Goal: Task Accomplishment & Management: Manage account settings

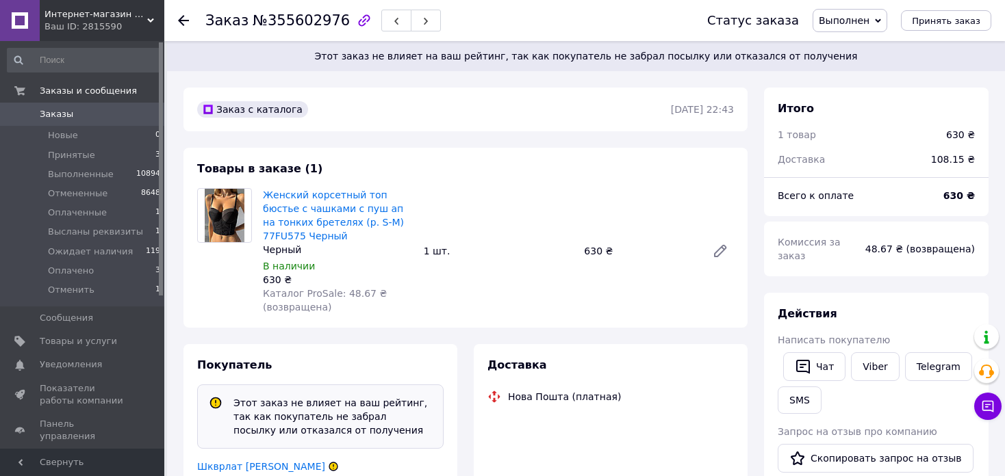
scroll to position [274, 0]
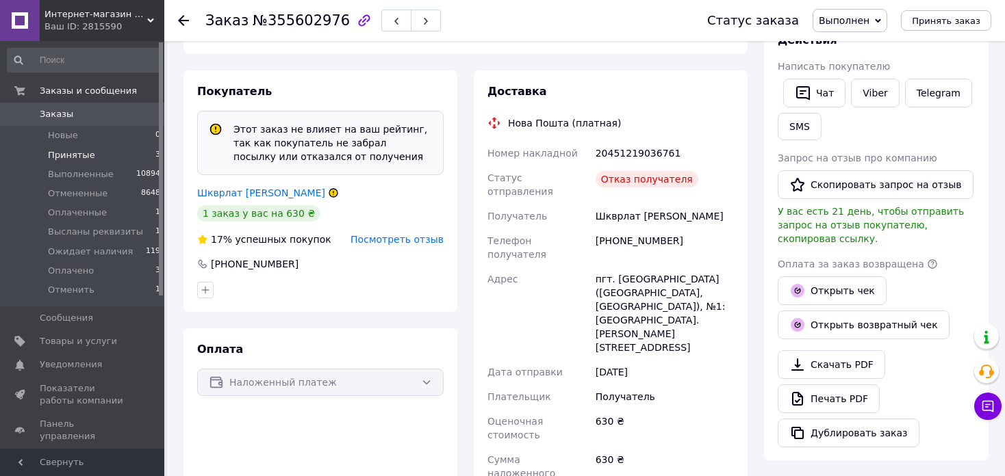
click at [92, 153] on li "Принятые 3" at bounding box center [84, 155] width 168 height 19
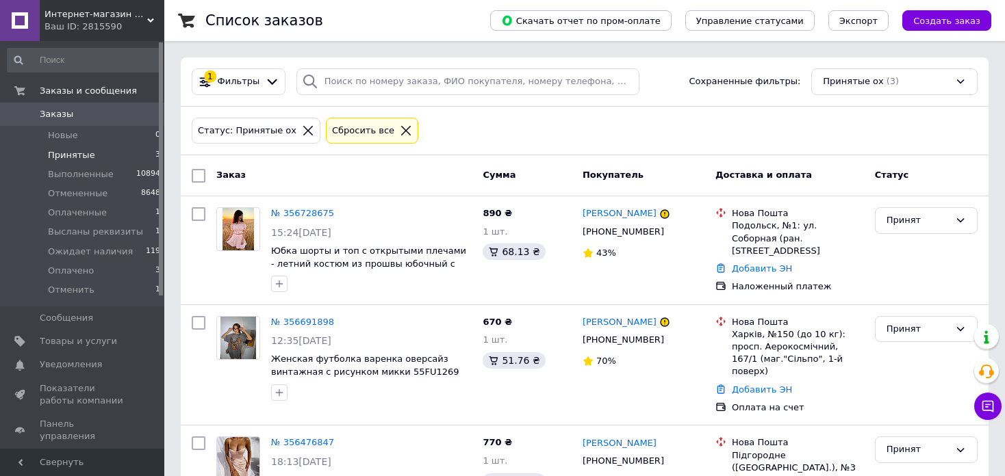
click at [133, 154] on li "Принятые 3" at bounding box center [84, 155] width 168 height 19
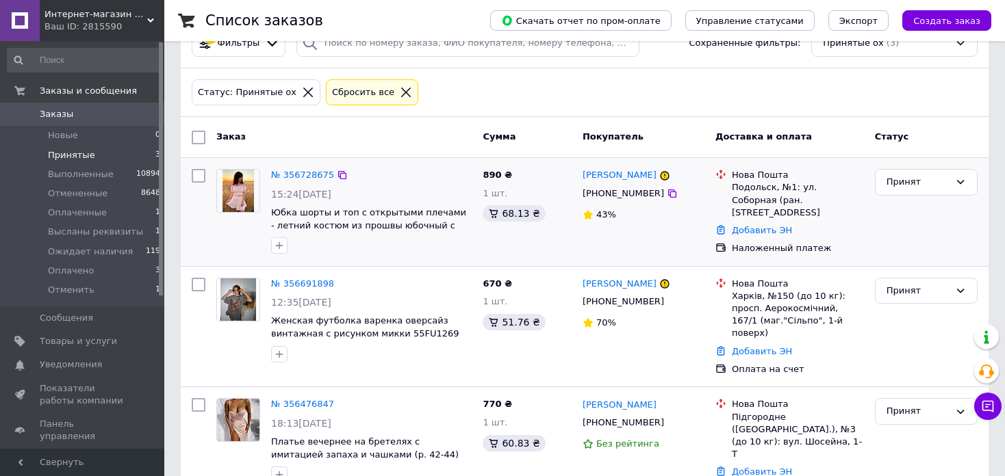
scroll to position [59, 0]
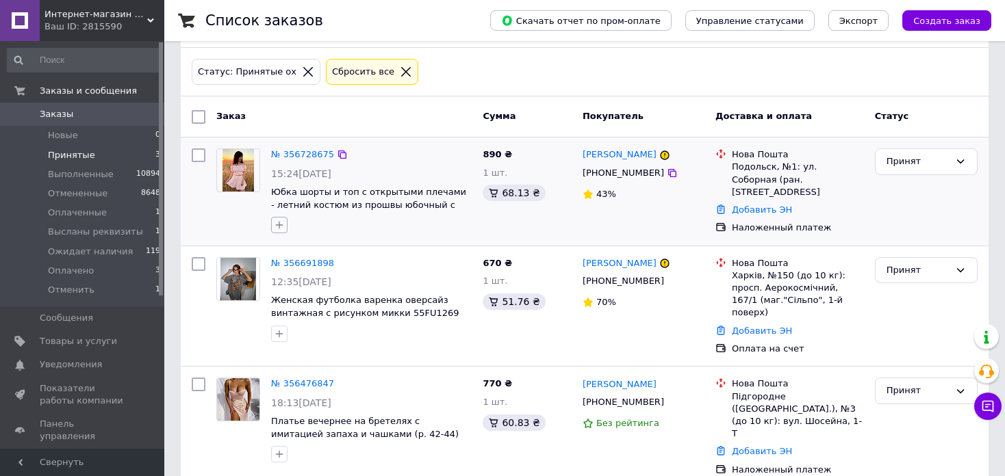
click at [276, 228] on icon "button" at bounding box center [279, 225] width 11 height 11
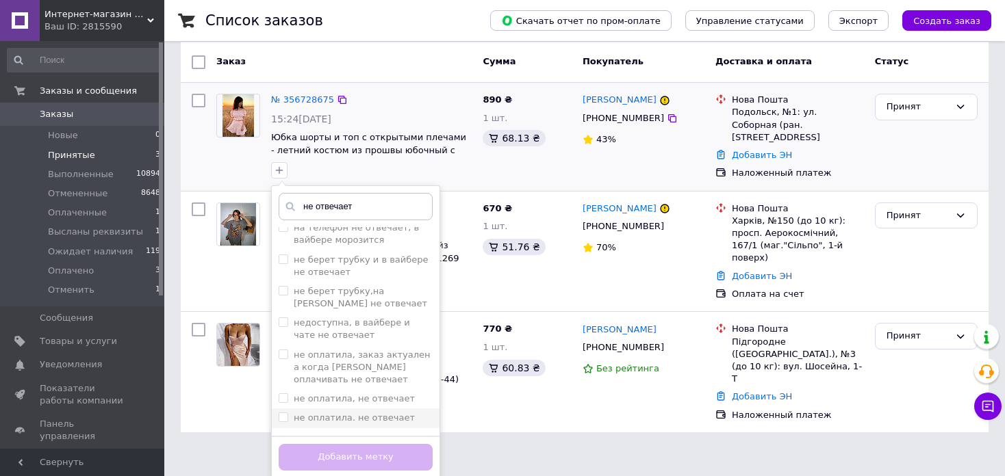
scroll to position [685, 0]
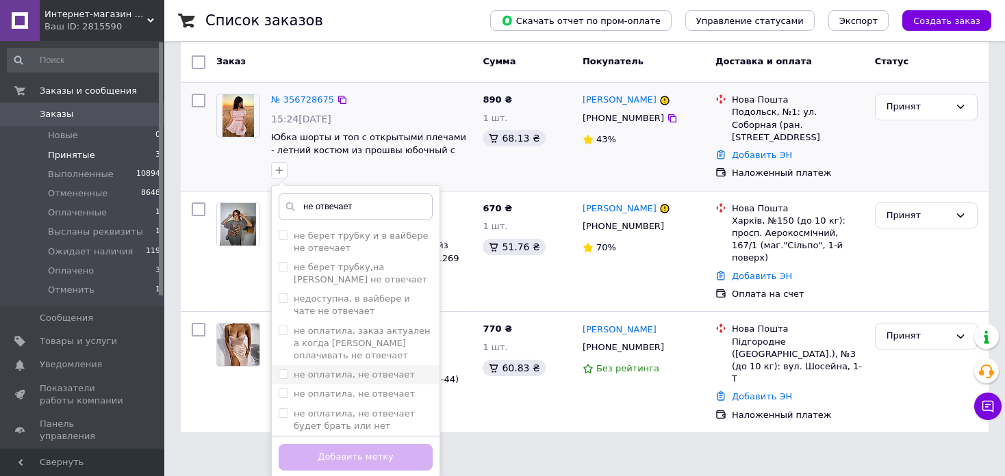
type input "не отвечает"
click at [361, 370] on label "не оплатила, не отвечает" at bounding box center [354, 375] width 121 height 10
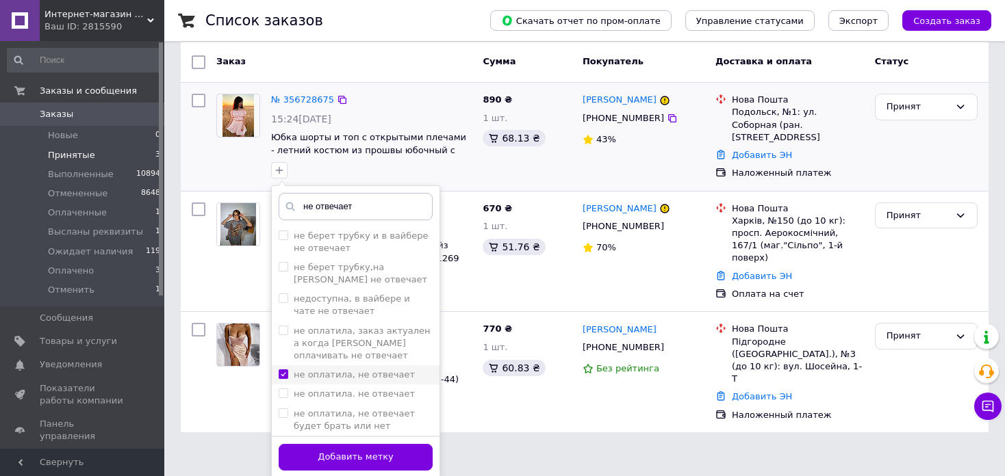
click at [355, 370] on label "не оплатила, не отвечает" at bounding box center [354, 375] width 121 height 10
checkbox input "false"
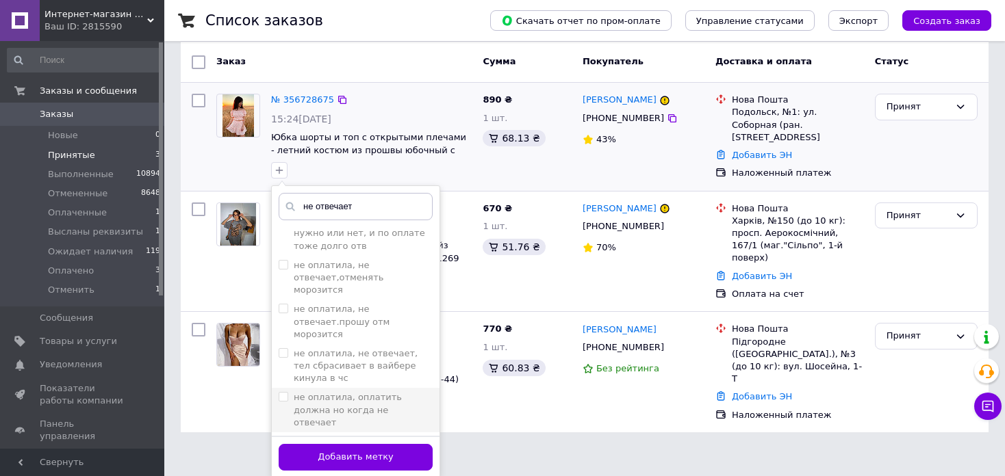
scroll to position [1164, 0]
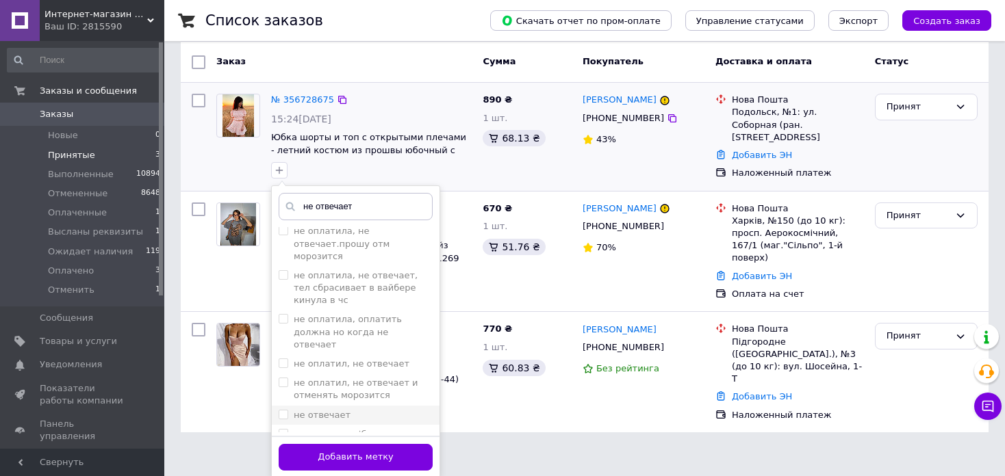
click at [355, 409] on div "не отвечает" at bounding box center [356, 415] width 154 height 12
checkbox input "true"
click at [388, 463] on button "Добавить метку" at bounding box center [356, 457] width 154 height 27
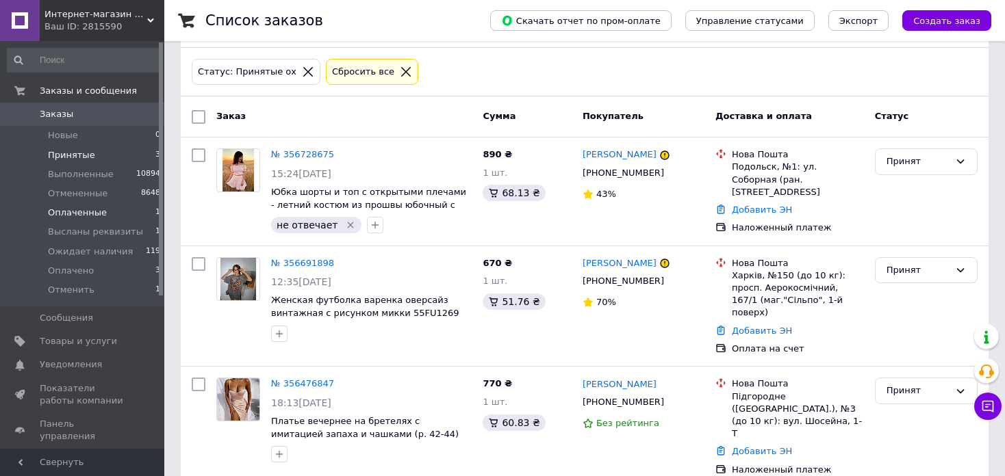
click at [144, 220] on li "Оплаченные 1" at bounding box center [84, 212] width 168 height 19
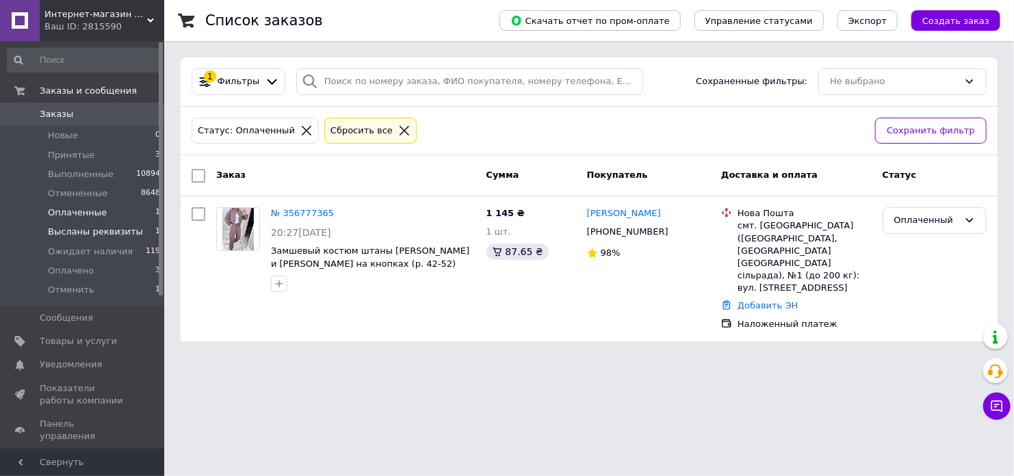
click at [130, 229] on li "Высланы реквизиты 1" at bounding box center [84, 231] width 168 height 19
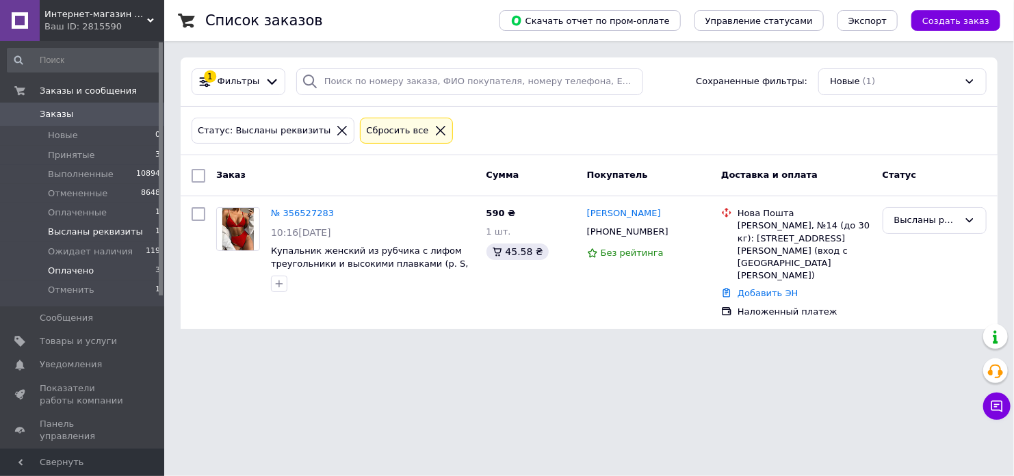
click at [134, 271] on li "Оплачено 3" at bounding box center [84, 270] width 168 height 19
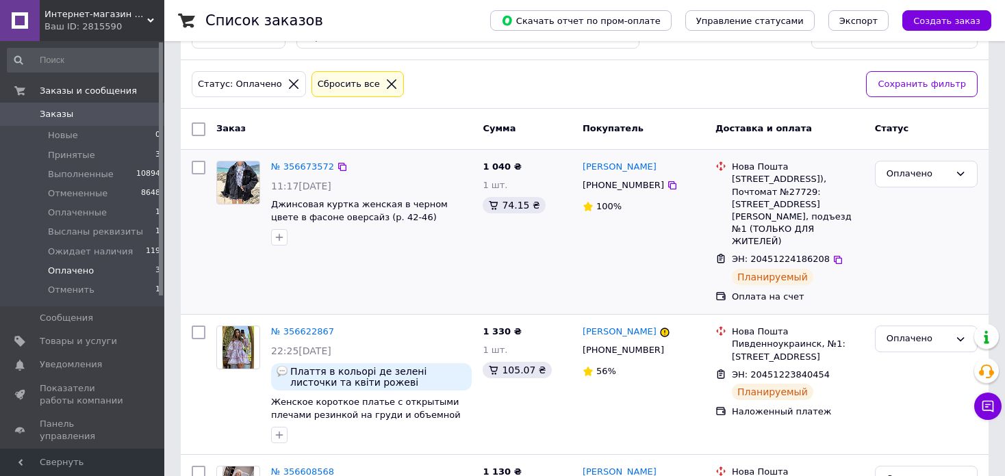
scroll to position [144, 0]
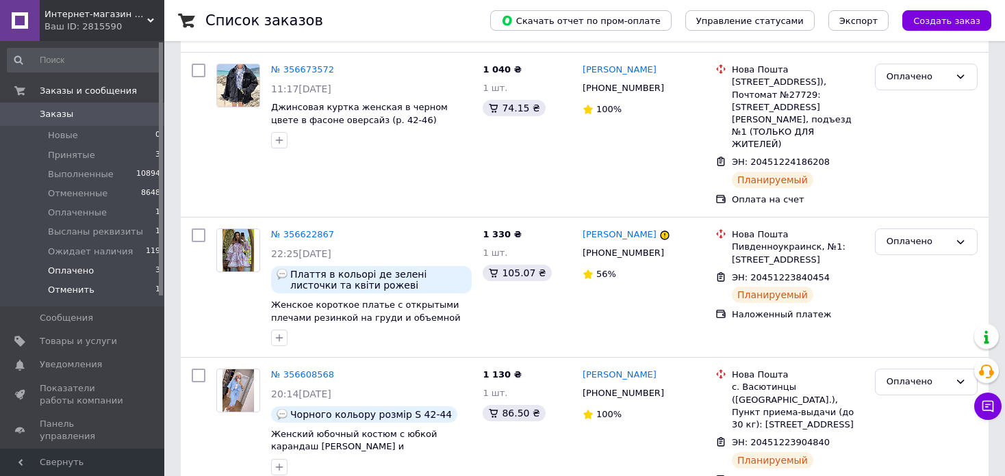
click at [127, 290] on li "Отменить 1" at bounding box center [84, 294] width 168 height 26
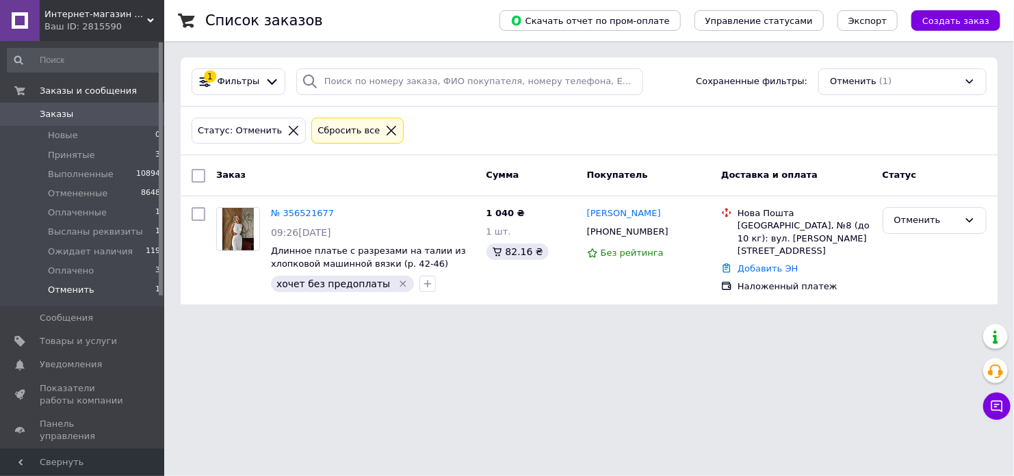
click at [112, 111] on span "Заказы" at bounding box center [83, 114] width 87 height 12
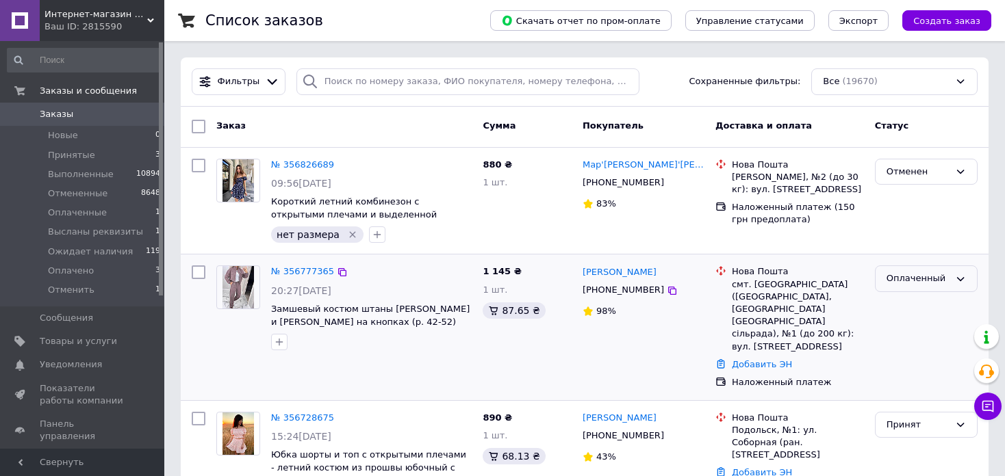
click at [914, 278] on div "Оплаченный" at bounding box center [917, 279] width 63 height 14
click at [914, 372] on li "Оплачено" at bounding box center [926, 384] width 101 height 25
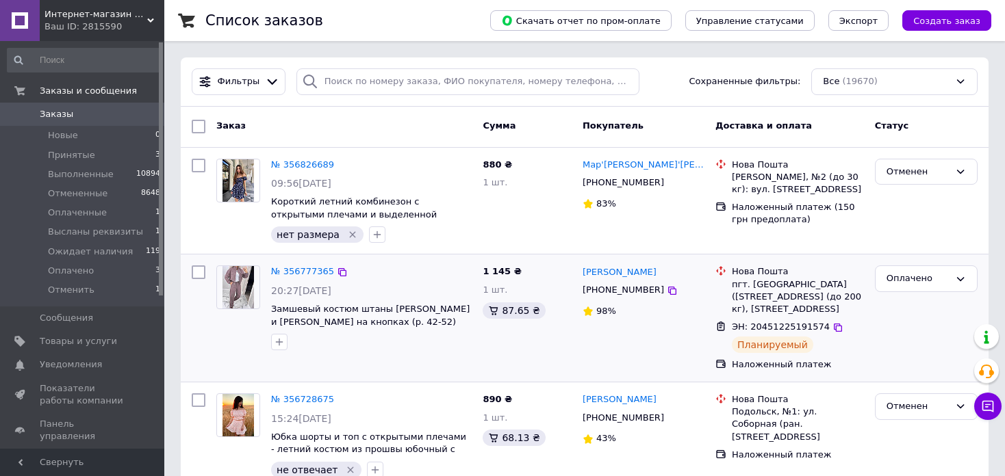
click at [129, 109] on span "0" at bounding box center [146, 114] width 38 height 12
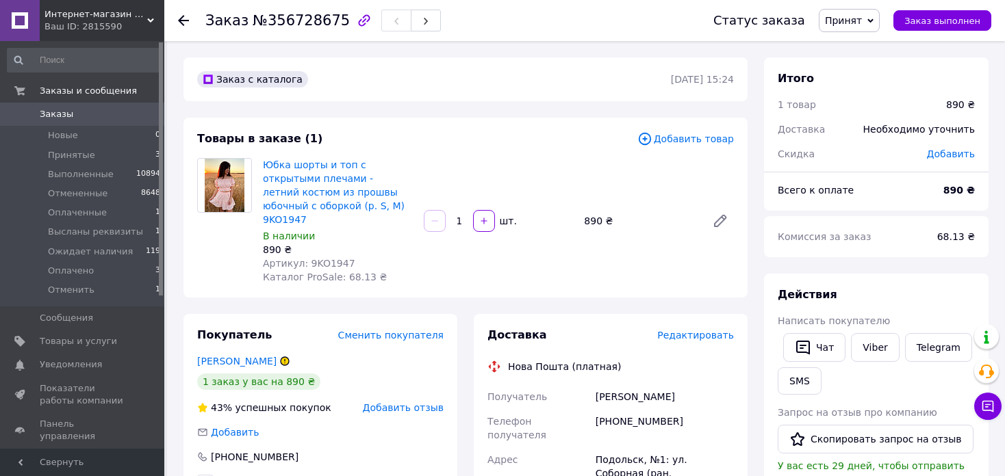
click at [386, 402] on span "Добавить отзыв" at bounding box center [403, 407] width 81 height 11
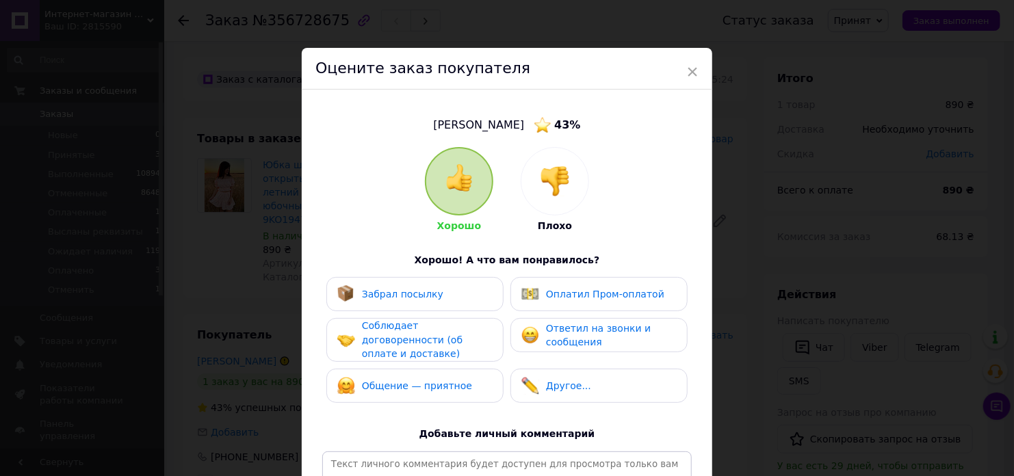
click at [552, 144] on div "[PERSON_NAME] 43 % Хорошо Плохо Хорошо! А что вам понравилось? Забрал посылку О…" at bounding box center [507, 332] width 383 height 459
drag, startPoint x: 542, startPoint y: 179, endPoint x: 573, endPoint y: 262, distance: 89.0
click at [542, 179] on img at bounding box center [555, 181] width 30 height 30
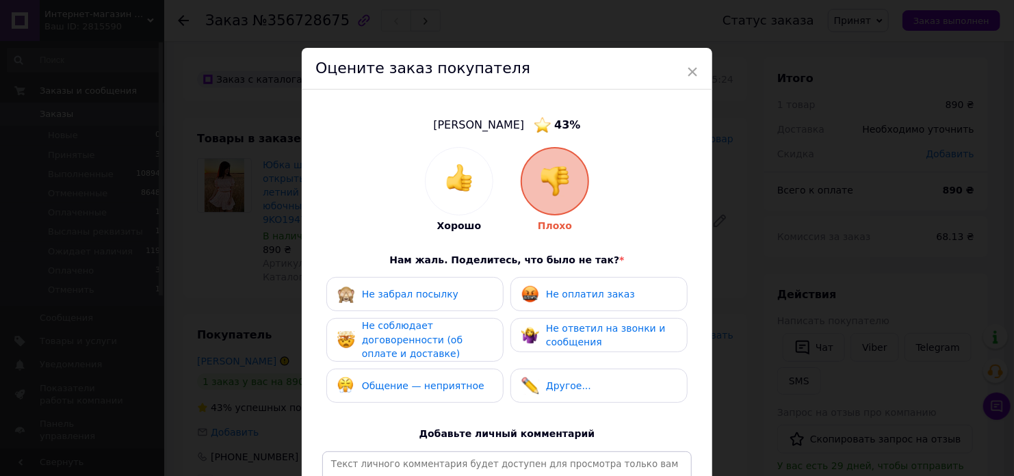
drag, startPoint x: 580, startPoint y: 280, endPoint x: 584, endPoint y: 316, distance: 36.5
click at [580, 281] on div "Не оплатил заказ" at bounding box center [599, 294] width 177 height 34
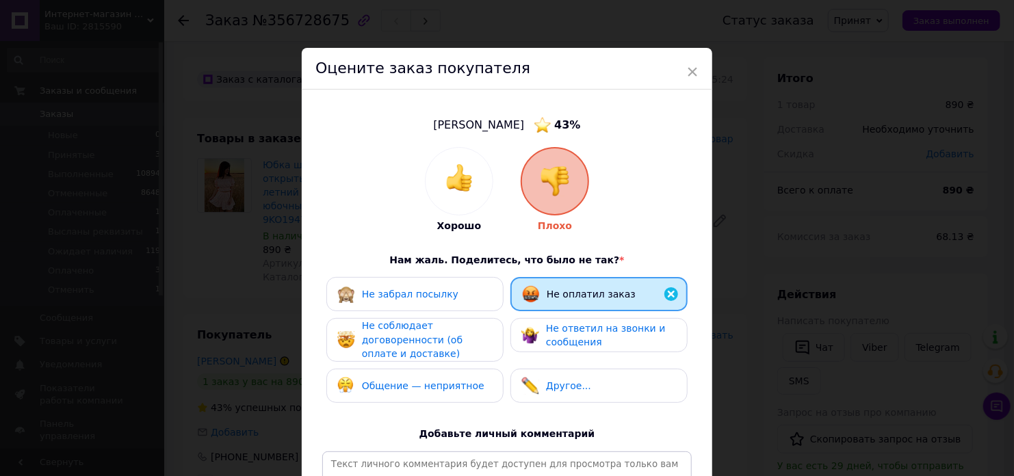
click at [589, 335] on div "Не ответил на звонки и сообщения" at bounding box center [611, 336] width 130 height 28
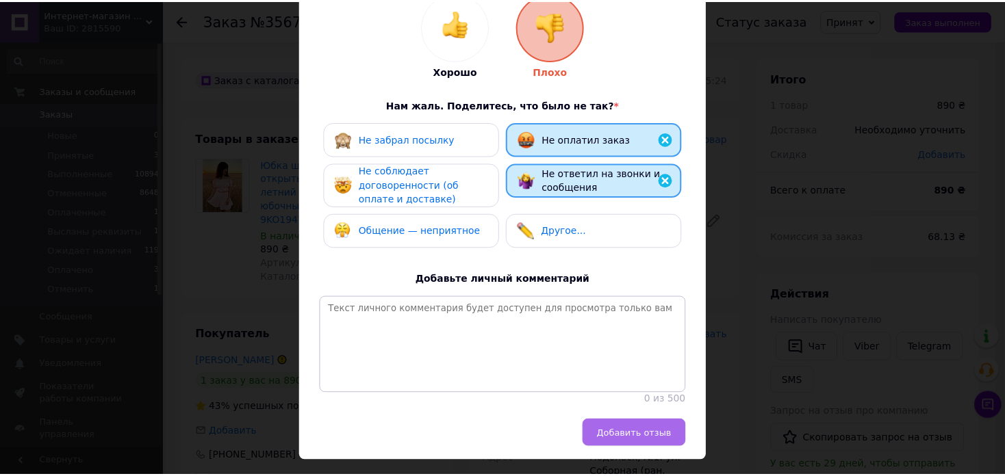
scroll to position [201, 0]
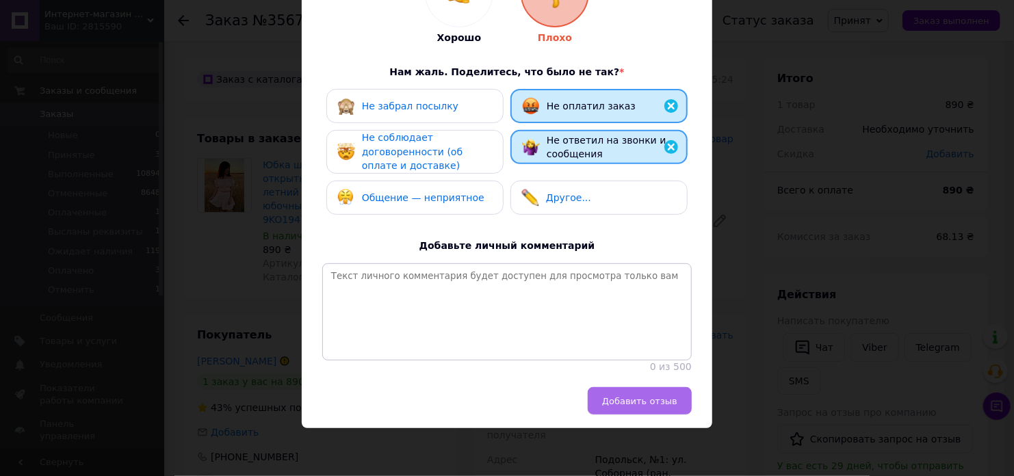
drag, startPoint x: 661, startPoint y: 389, endPoint x: 830, endPoint y: 335, distance: 178.2
click at [661, 389] on button "Добавить отзыв" at bounding box center [640, 400] width 104 height 27
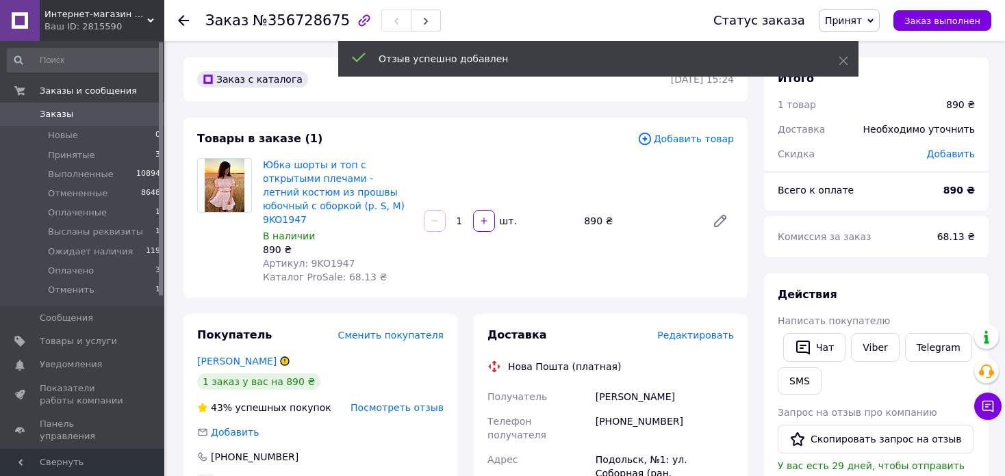
click at [876, 17] on span "Принят" at bounding box center [849, 20] width 61 height 23
click at [876, 69] on li "Отменен" at bounding box center [873, 68] width 109 height 21
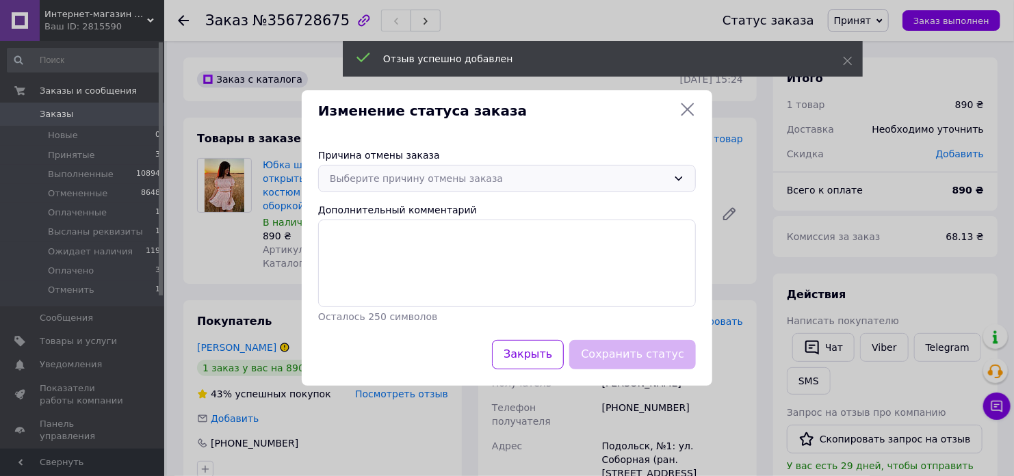
click at [478, 178] on div "Выберите причину отмены заказа" at bounding box center [499, 178] width 338 height 15
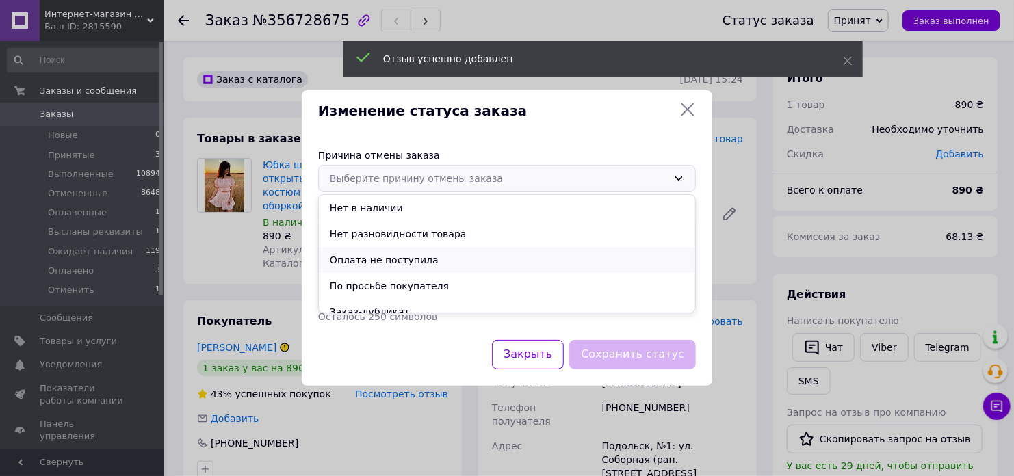
click at [481, 259] on li "Оплата не поступила" at bounding box center [507, 260] width 376 height 26
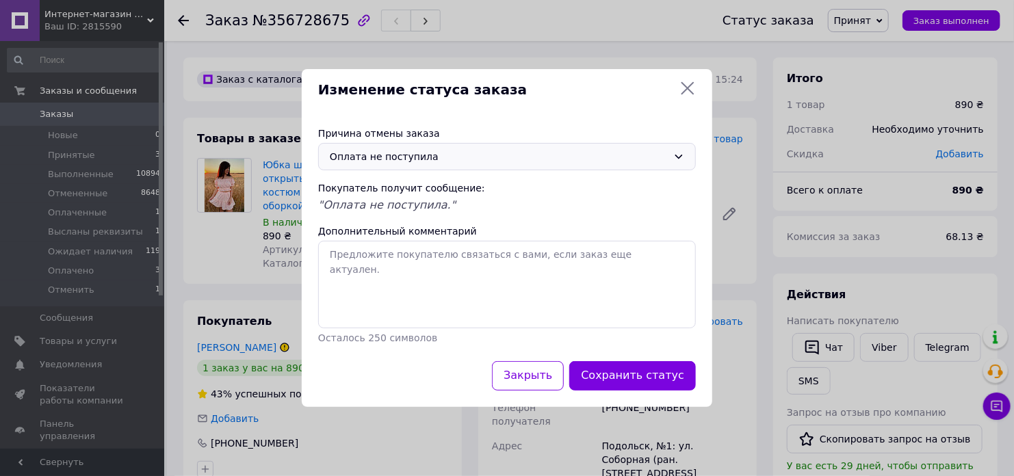
click at [626, 370] on button "Сохранить статус" at bounding box center [633, 375] width 127 height 29
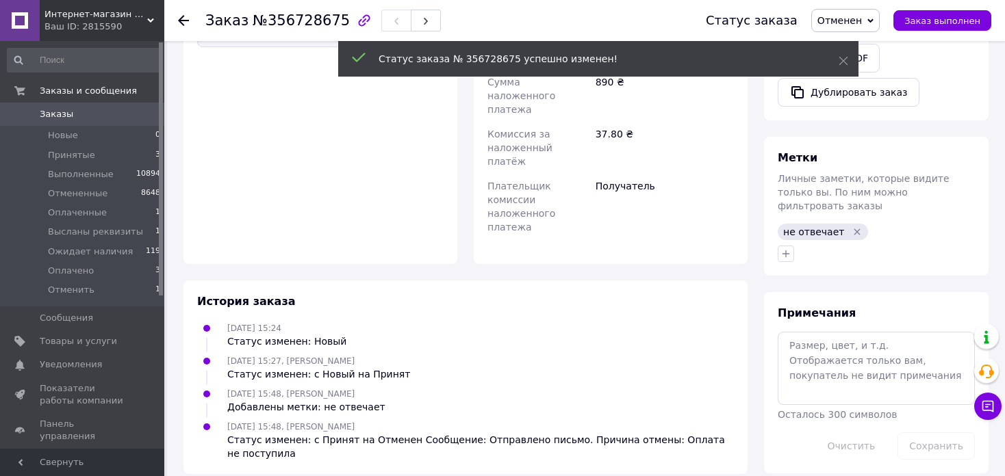
scroll to position [503, 0]
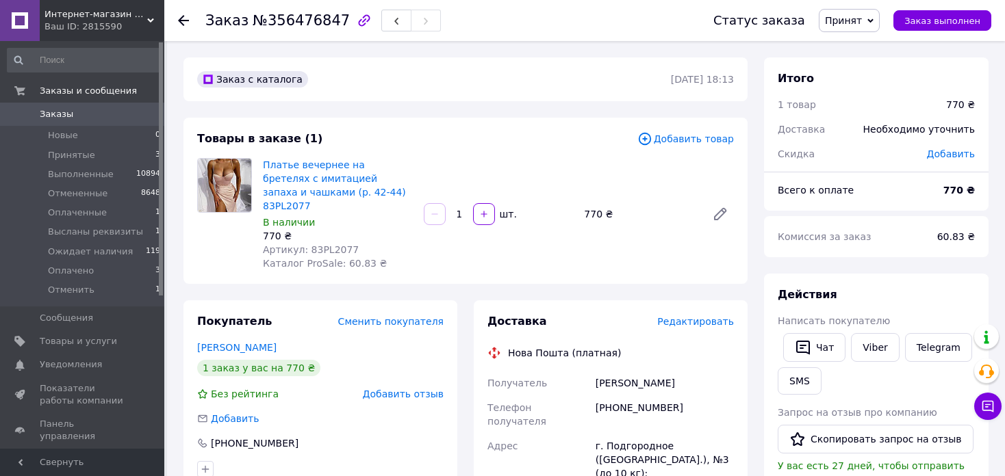
click at [427, 389] on span "Добавить отзыв" at bounding box center [403, 394] width 81 height 11
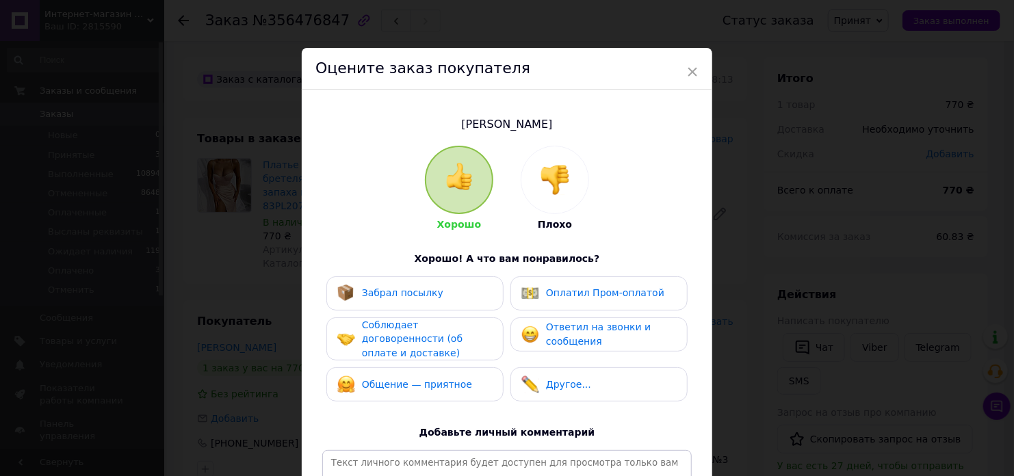
click at [548, 179] on img at bounding box center [555, 180] width 30 height 30
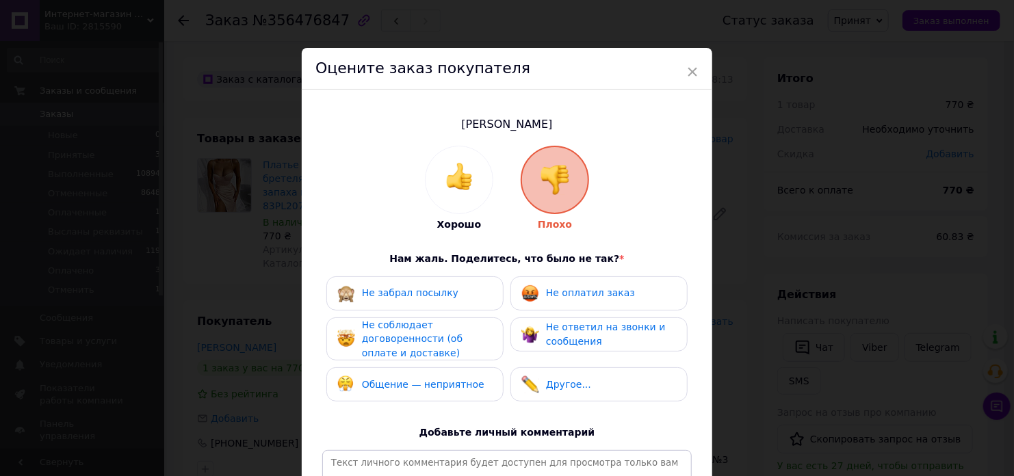
drag, startPoint x: 572, startPoint y: 294, endPoint x: 572, endPoint y: 302, distance: 7.5
click at [572, 298] on span "Не оплатил заказ" at bounding box center [590, 292] width 89 height 11
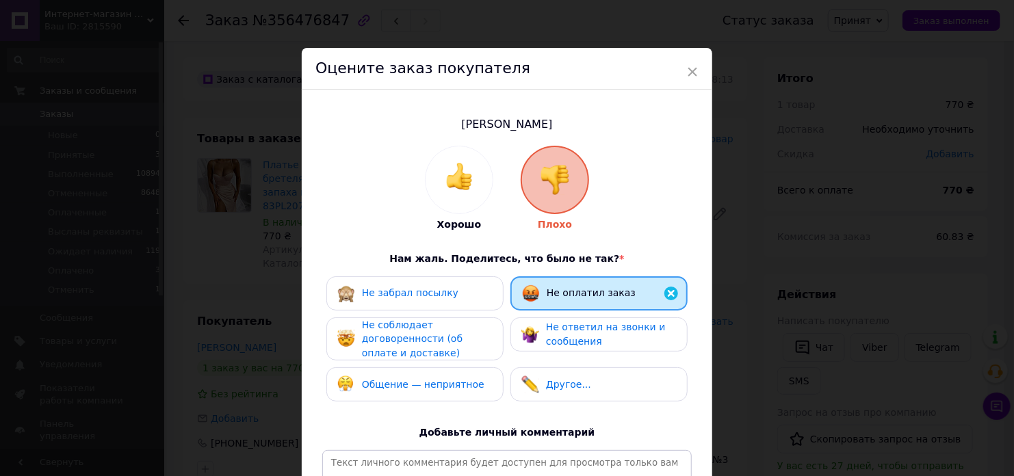
click at [555, 343] on span "Не ответил на звонки и сообщения" at bounding box center [606, 334] width 120 height 25
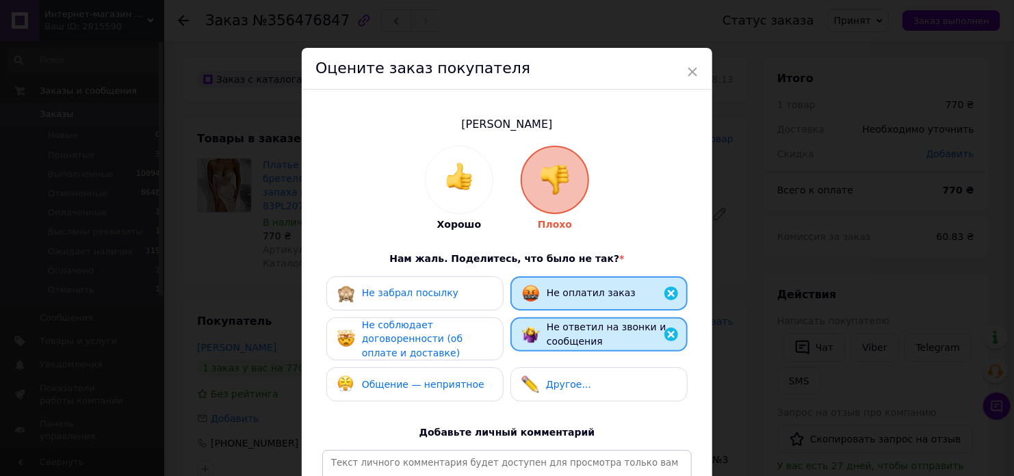
click at [446, 333] on div "Не соблюдает договоренности (об оплате и доставке)" at bounding box center [427, 339] width 130 height 42
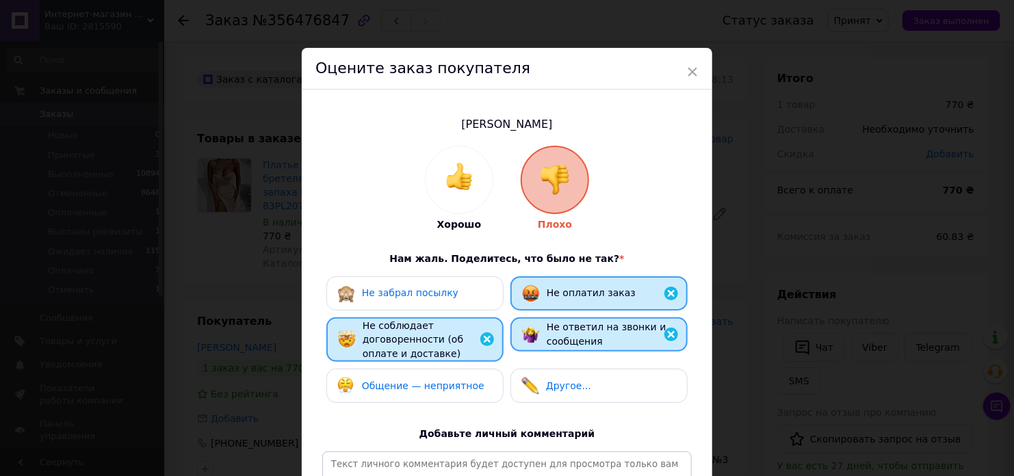
click at [455, 384] on span "Общение — неприятное" at bounding box center [423, 386] width 123 height 11
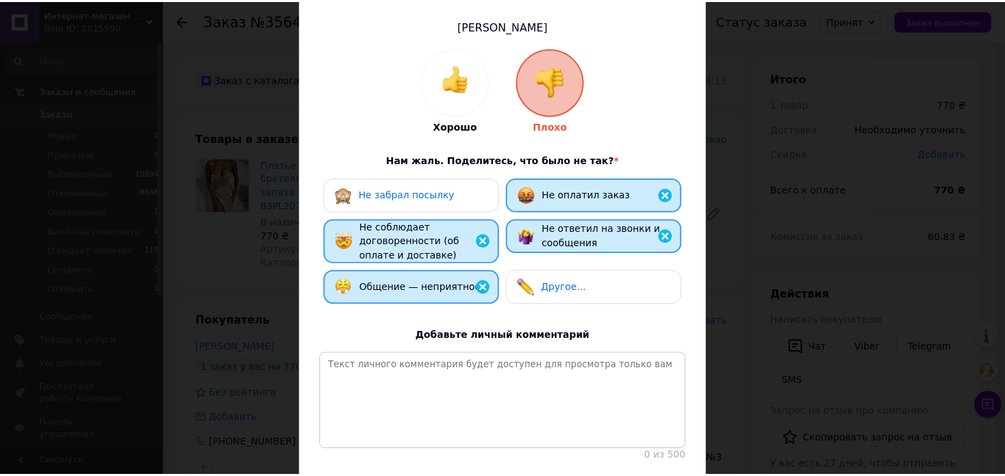
scroll to position [201, 0]
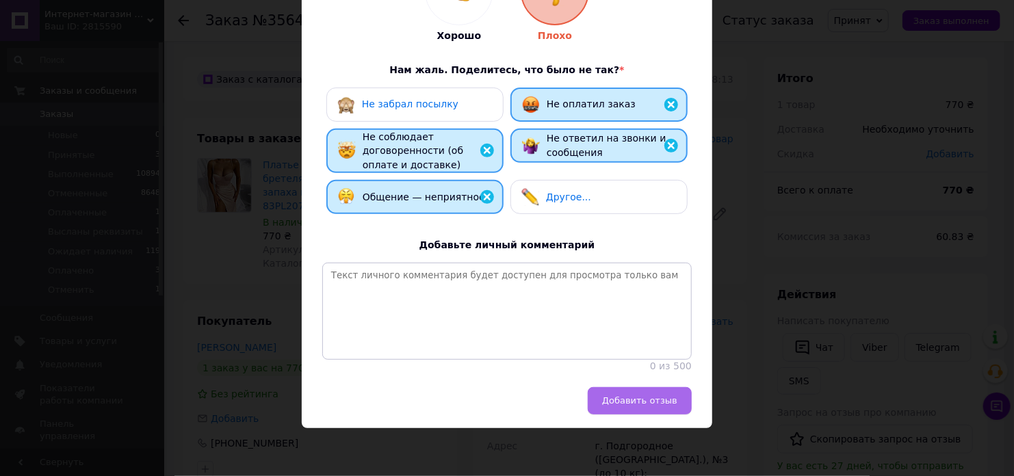
click at [652, 409] on button "Добавить отзыв" at bounding box center [640, 400] width 104 height 27
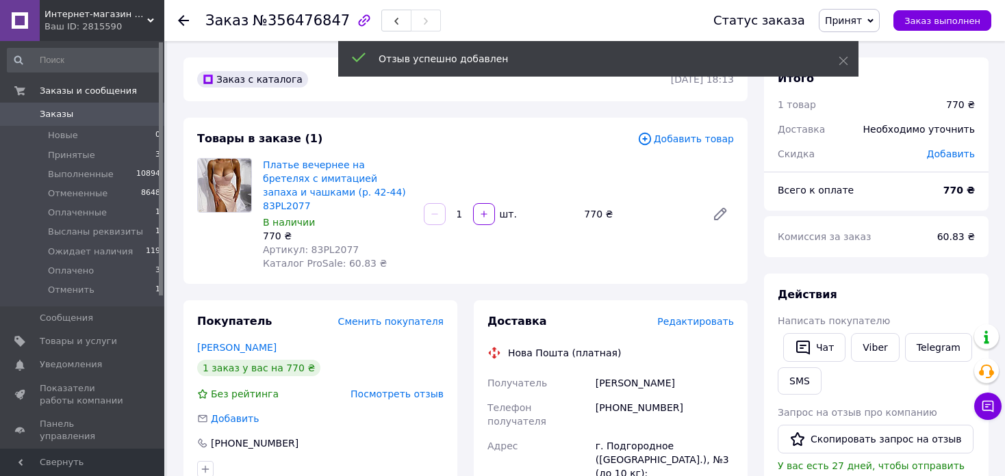
click at [876, 20] on span "Принят" at bounding box center [849, 20] width 61 height 23
click at [895, 151] on li "Отменить" at bounding box center [873, 156] width 109 height 21
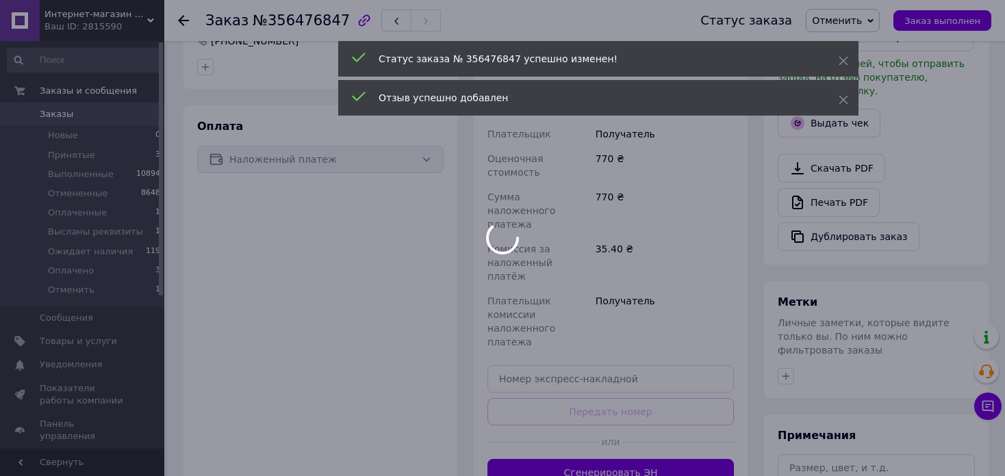
scroll to position [411, 0]
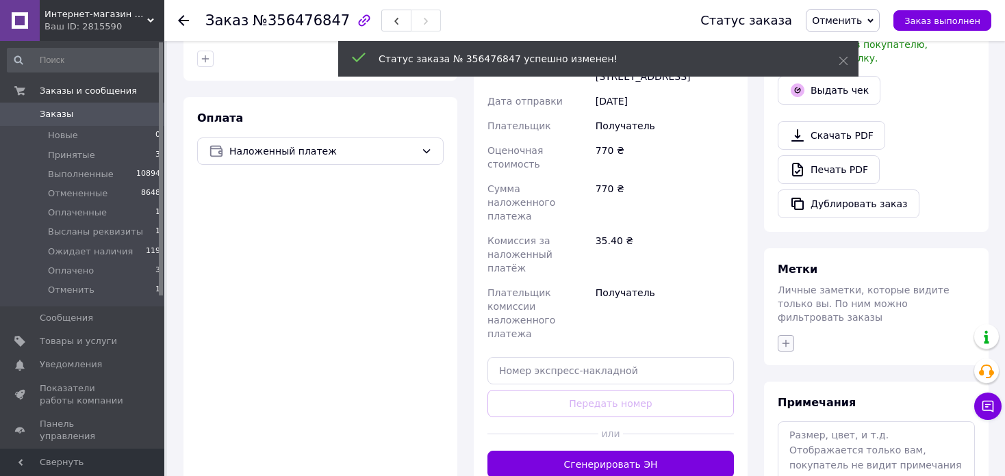
click at [785, 338] on icon "button" at bounding box center [785, 343] width 11 height 11
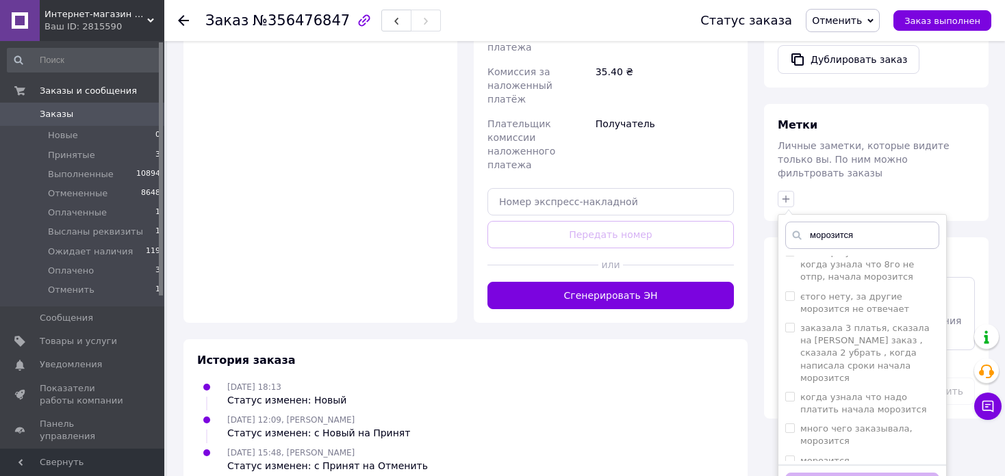
scroll to position [821, 0]
type input "морозится"
checkbox input "true"
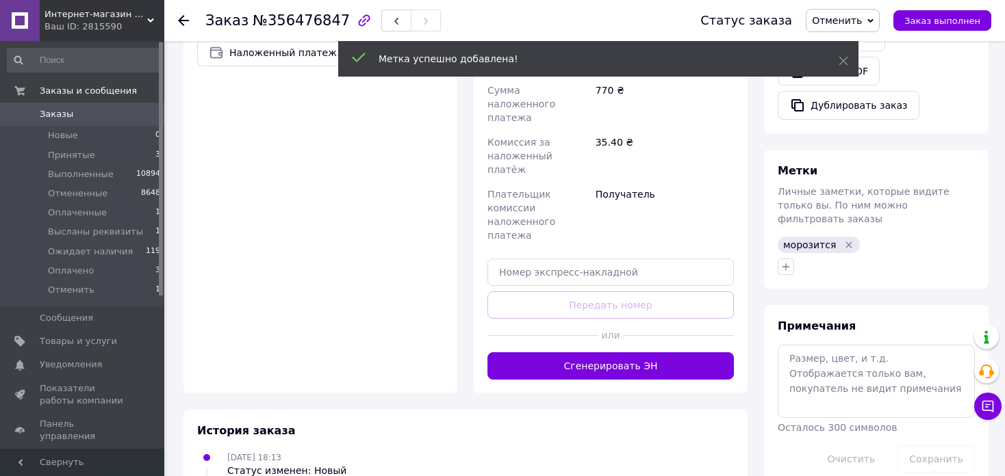
scroll to position [530, 0]
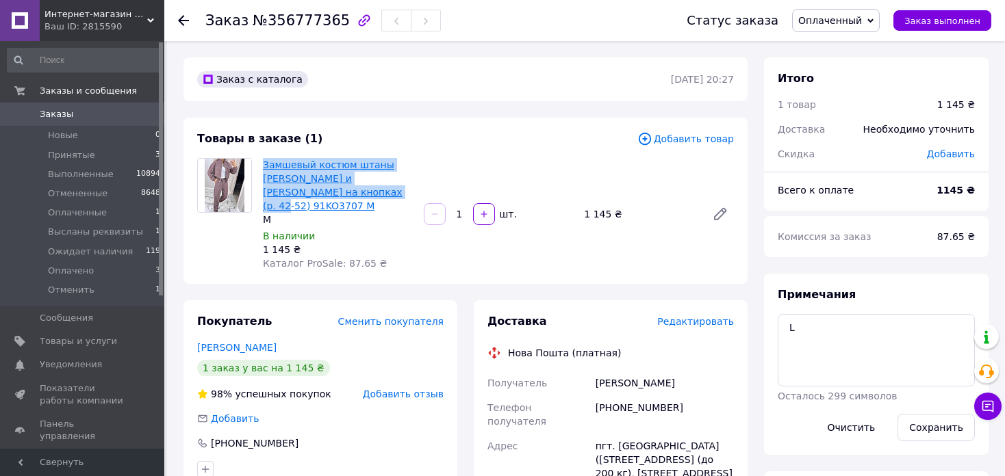
drag, startPoint x: 260, startPoint y: 164, endPoint x: 336, endPoint y: 198, distance: 83.1
click at [336, 198] on div "Замшевый костюм штаны джоггеры и жакет на кнопках (р. 42-52) 91KO3707 M M В нал…" at bounding box center [337, 214] width 161 height 118
copy link "Замшевый костюм штаны джоггеры и жакет на кнопках (р. 42-52) 91KO3707"
click at [324, 189] on link "Замшевый костюм штаны джоггеры и жакет на кнопках (р. 42-52) 91KO3707 M" at bounding box center [333, 185] width 140 height 52
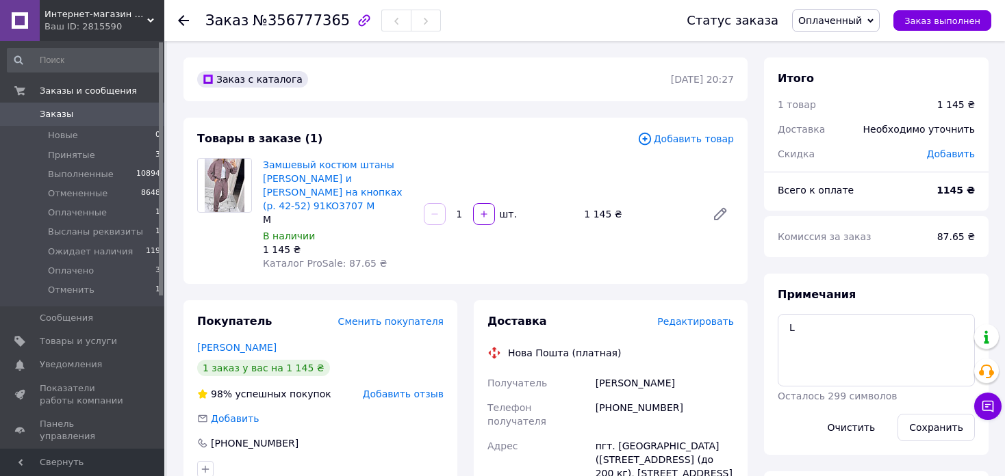
click at [848, 27] on span "Оплаченный" at bounding box center [836, 20] width 88 height 23
click at [867, 146] on li "Оплачено" at bounding box center [847, 150] width 109 height 21
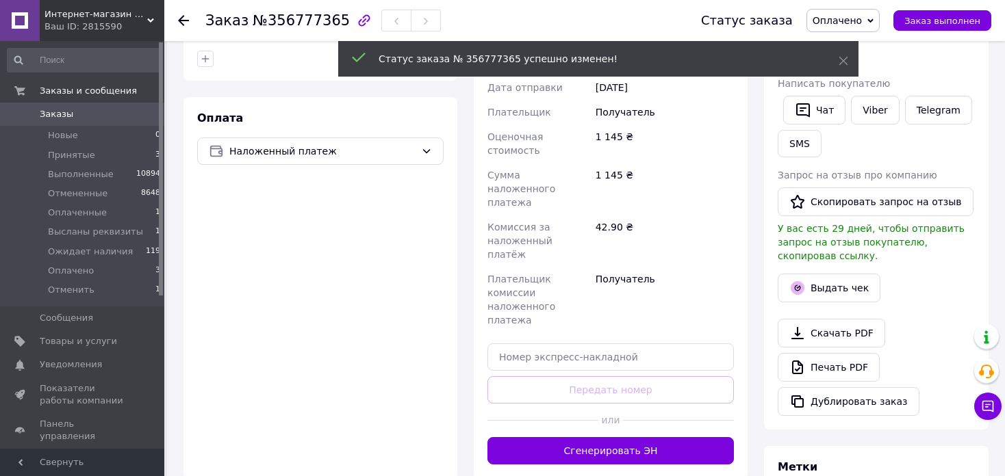
click at [637, 437] on button "Сгенерировать ЭН" at bounding box center [610, 450] width 246 height 27
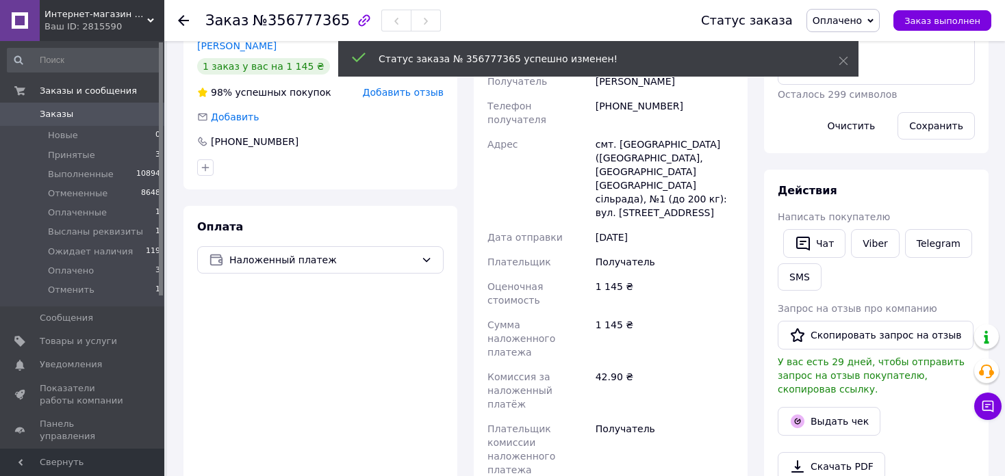
scroll to position [205, 0]
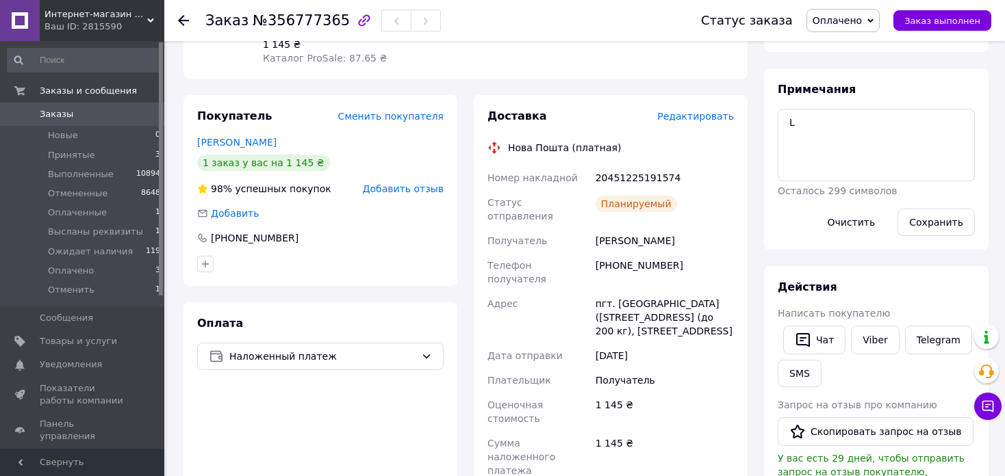
drag, startPoint x: 593, startPoint y: 164, endPoint x: 662, endPoint y: 295, distance: 147.6
click at [662, 295] on div "Номер накладной 20451225191574 Статус отправления Планируемый Получатель Комыша…" at bounding box center [611, 403] width 252 height 474
copy div "20451225191574 Статус отправления Планируемый Получатель Комышан Анна Телефон п…"
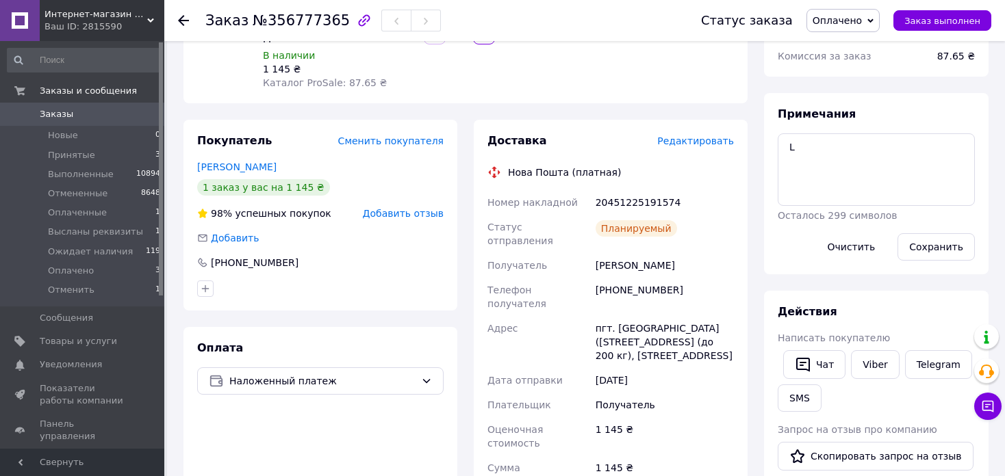
scroll to position [274, 0]
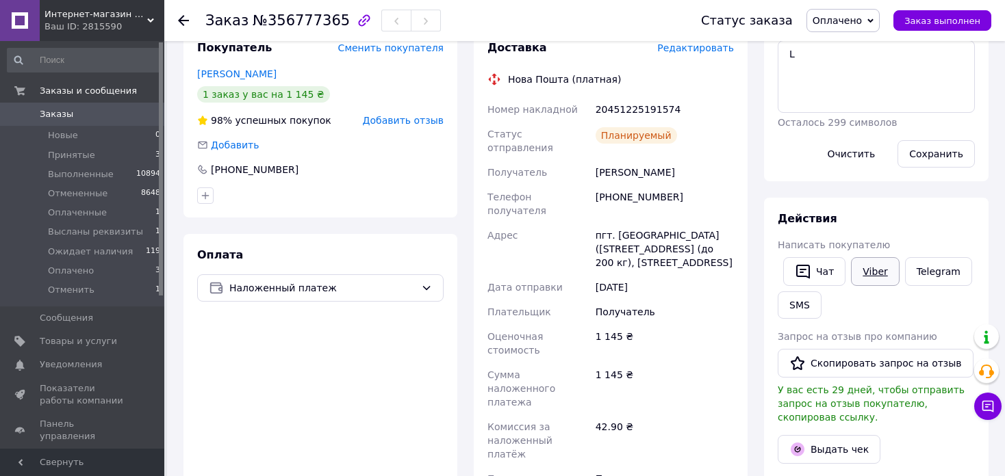
click at [865, 273] on link "Viber" at bounding box center [875, 271] width 48 height 29
